Goal: Complete application form

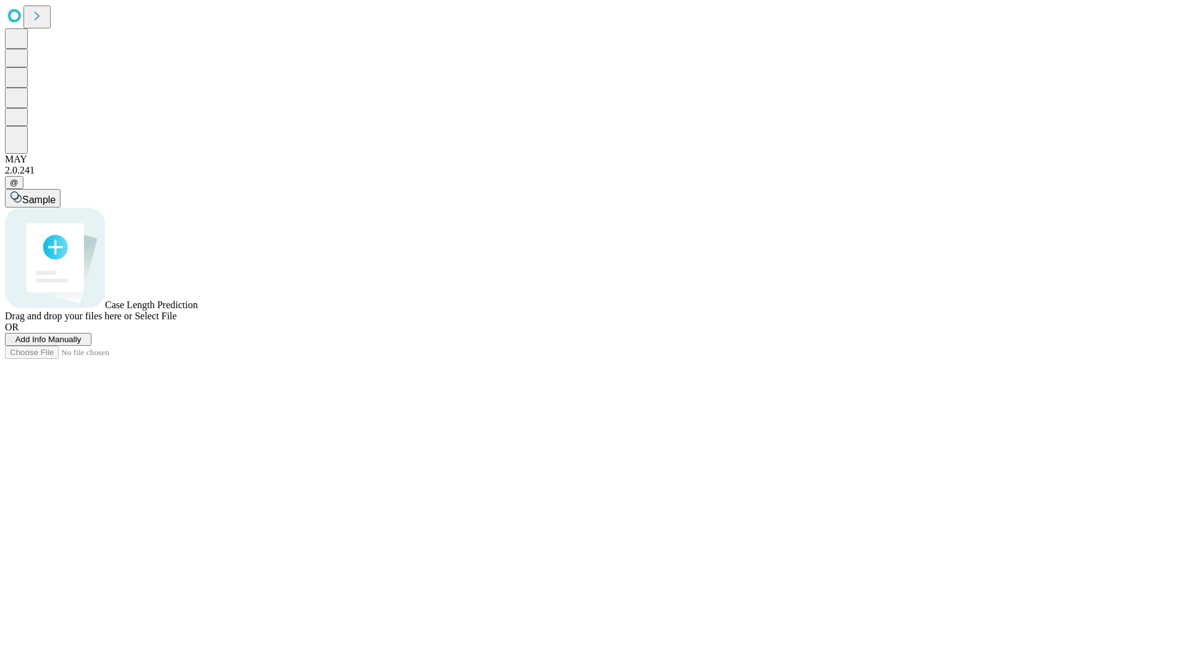
click at [82, 344] on span "Add Info Manually" at bounding box center [48, 339] width 66 height 9
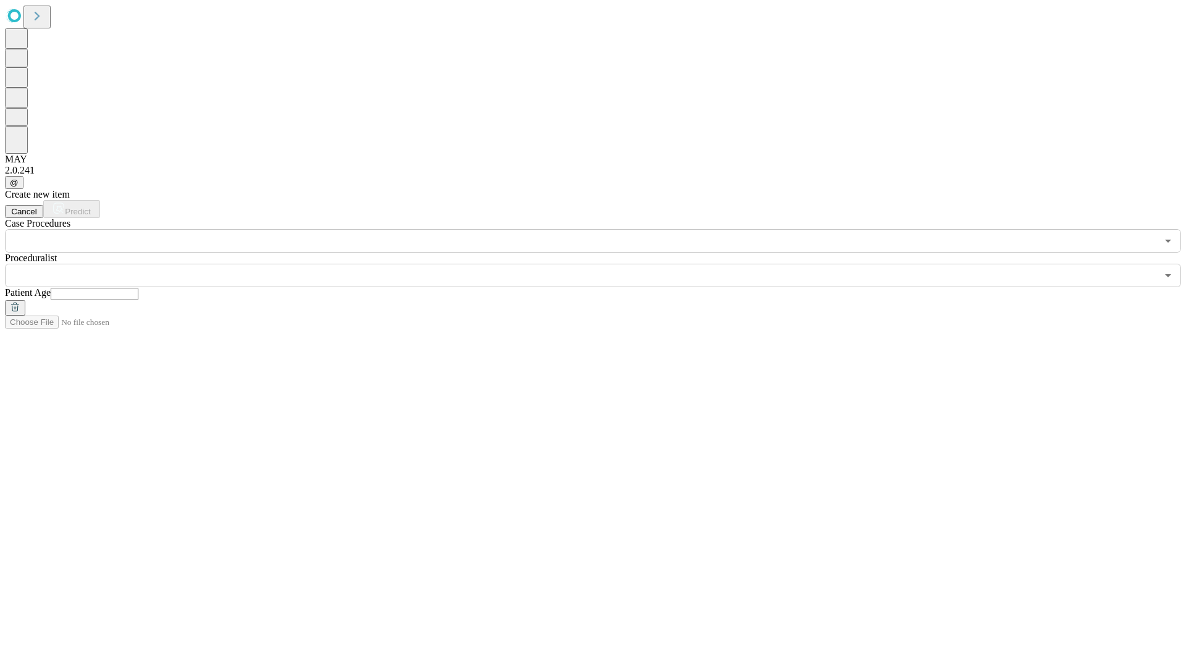
click at [138, 288] on input "text" at bounding box center [95, 294] width 88 height 12
type input "**"
click at [602, 264] on input "text" at bounding box center [581, 275] width 1152 height 23
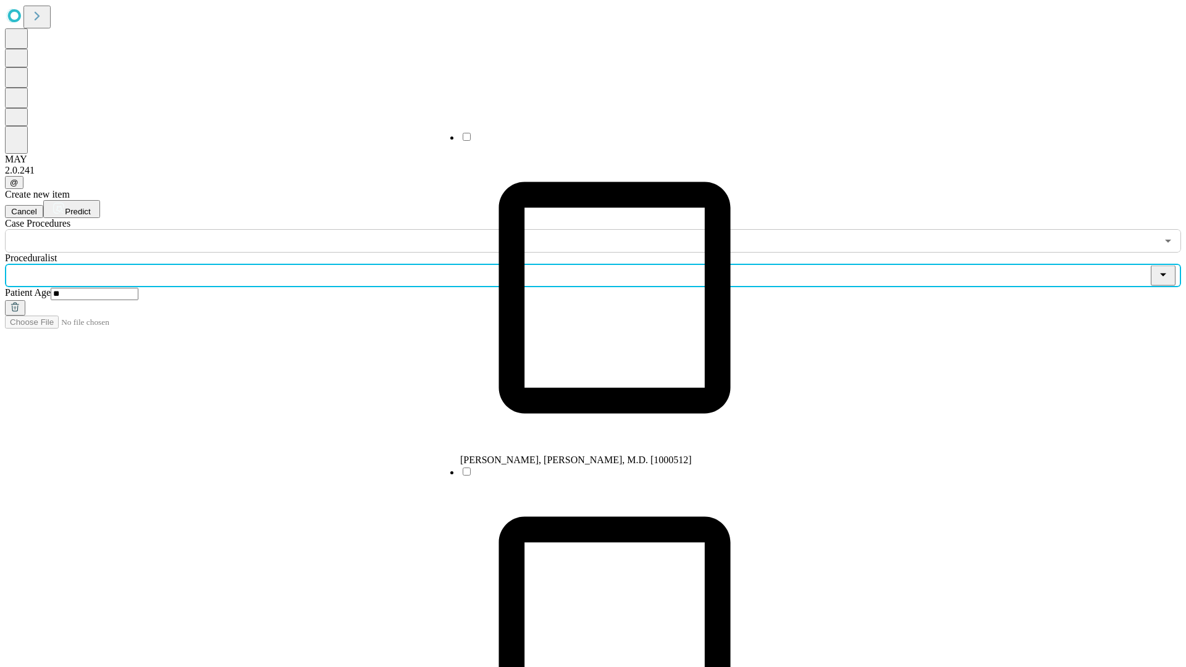
click at [602, 141] on li "[PERSON_NAME], [PERSON_NAME], M.D. [1000512]" at bounding box center [614, 298] width 309 height 335
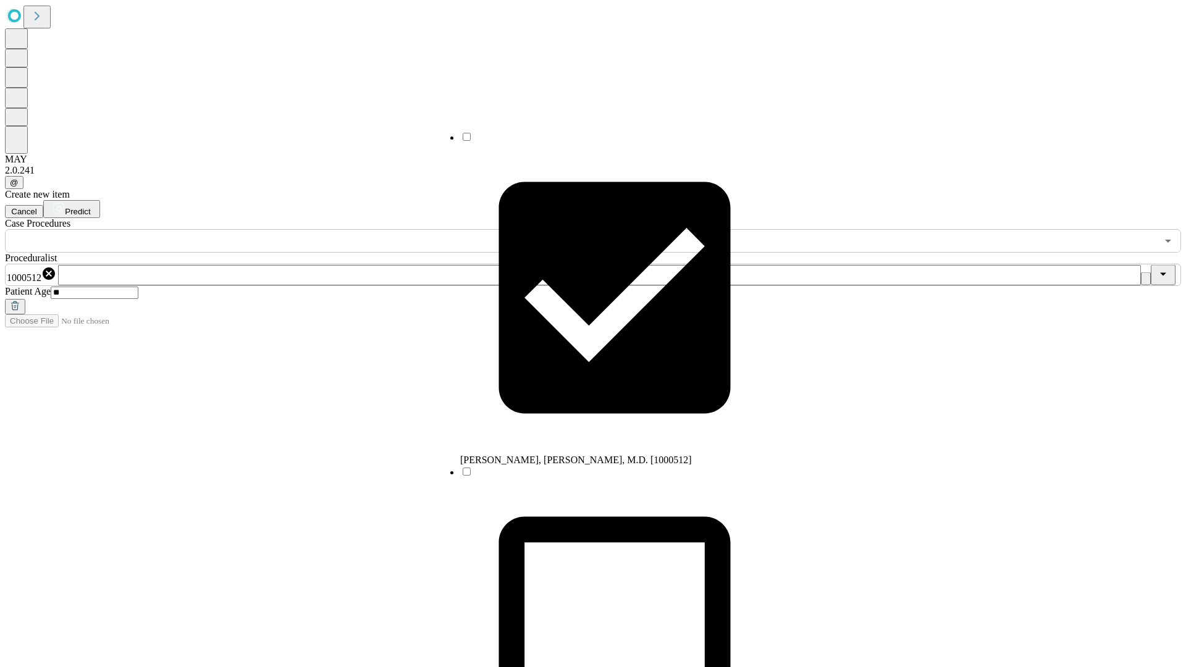
click at [259, 229] on input "text" at bounding box center [581, 240] width 1152 height 23
